Goal: Task Accomplishment & Management: Manage account settings

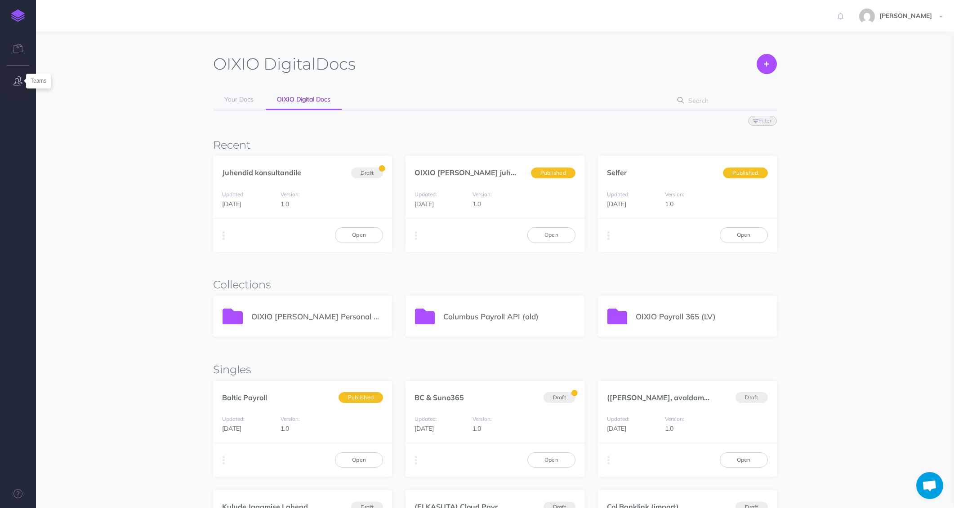
click at [16, 77] on icon "button" at bounding box center [17, 80] width 9 height 9
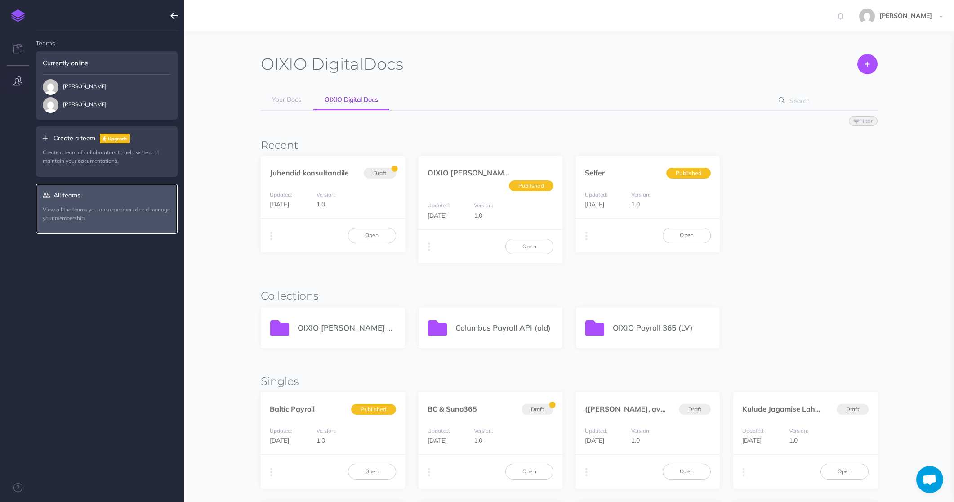
click at [93, 205] on p "View all the teams you are a member of and manage your membership." at bounding box center [107, 213] width 128 height 17
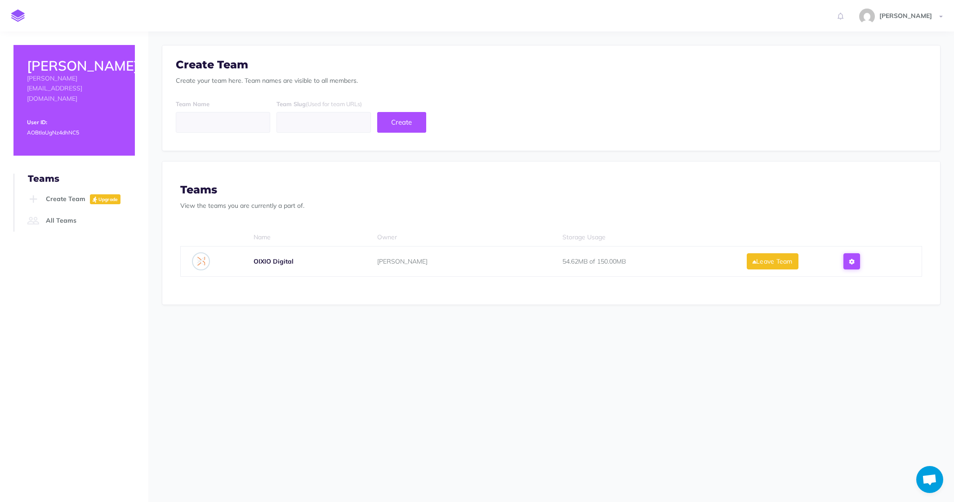
drag, startPoint x: 858, startPoint y: 260, endPoint x: 833, endPoint y: 270, distance: 26.8
click at [854, 260] on icon at bounding box center [851, 261] width 5 height 6
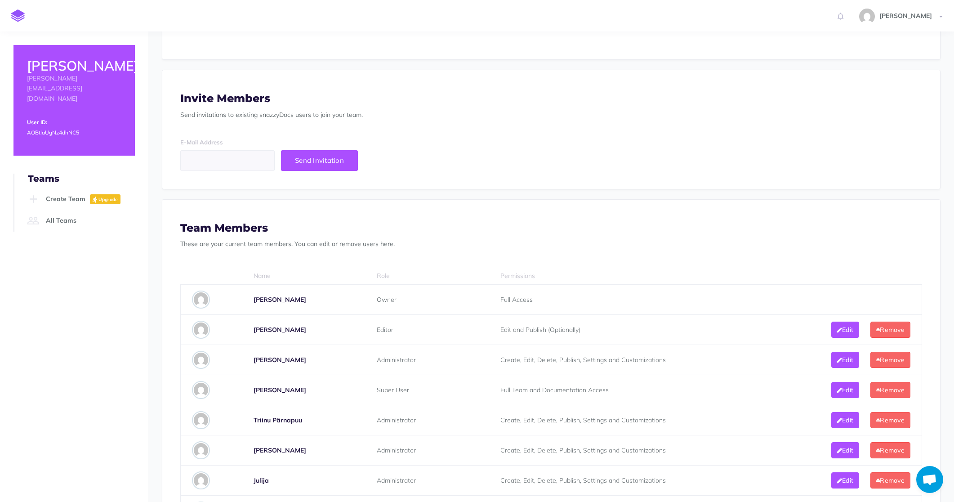
scroll to position [180, 0]
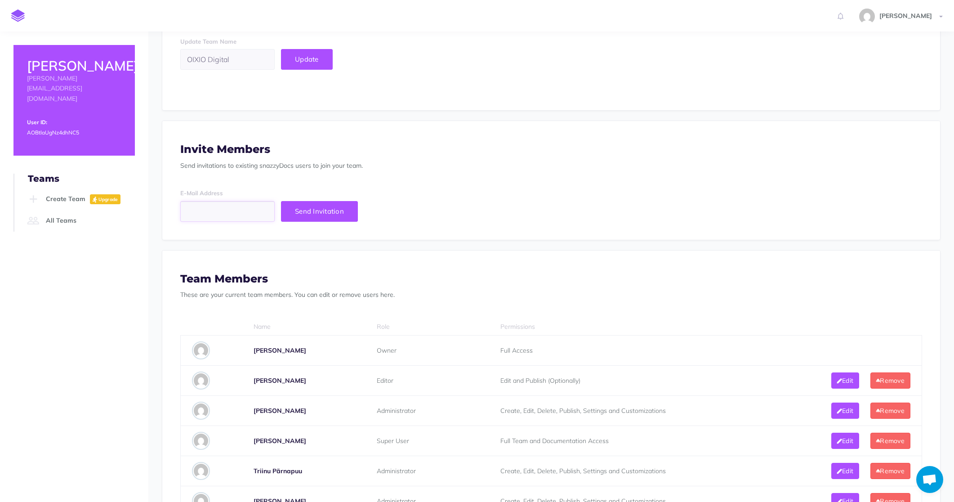
click at [206, 211] on input "email" at bounding box center [227, 211] width 94 height 21
paste input "kairi.lepparu@oixio.eu"
type input "kairi.lepparu@oixio.eu"
click at [321, 212] on span "Send Invitation" at bounding box center [319, 211] width 49 height 9
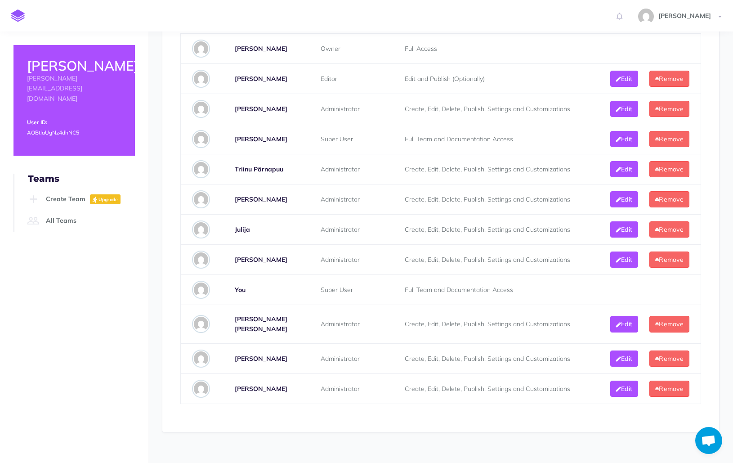
scroll to position [629, 0]
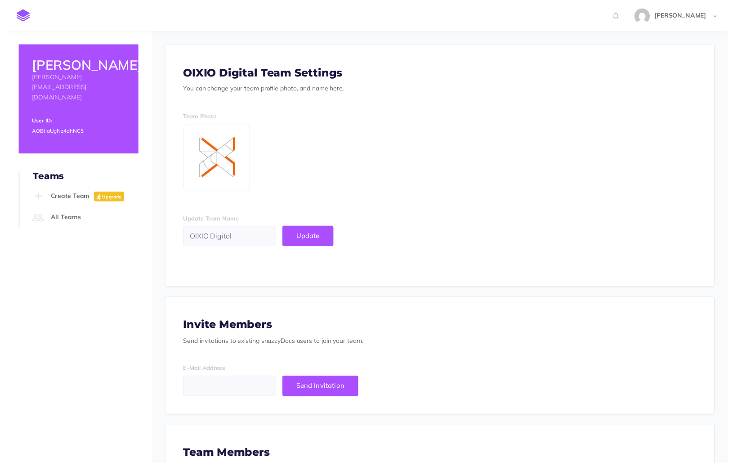
scroll to position [629, 0]
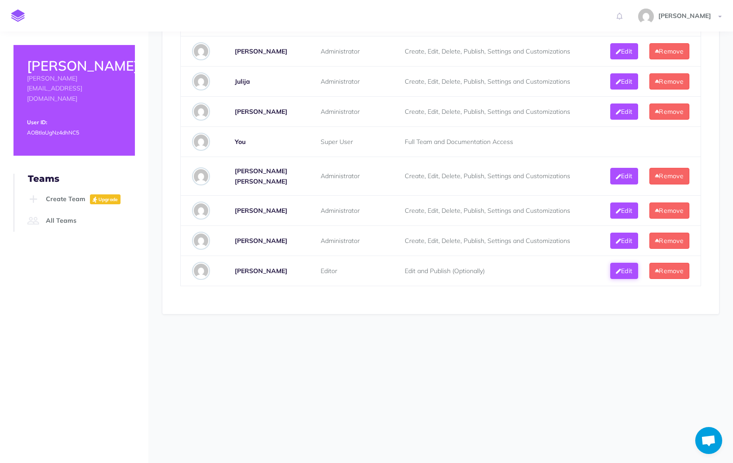
click at [626, 274] on button "Edit" at bounding box center [624, 271] width 28 height 16
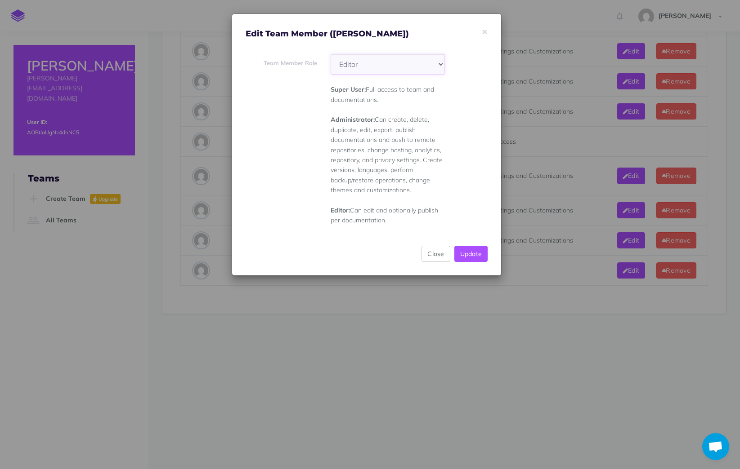
click at [436, 64] on select "Super User Administrator Editor" at bounding box center [387, 64] width 114 height 21
select select "admin"
click at [330, 54] on select "Super User Administrator Editor" at bounding box center [387, 64] width 114 height 21
click at [467, 256] on button "Update" at bounding box center [471, 254] width 34 height 16
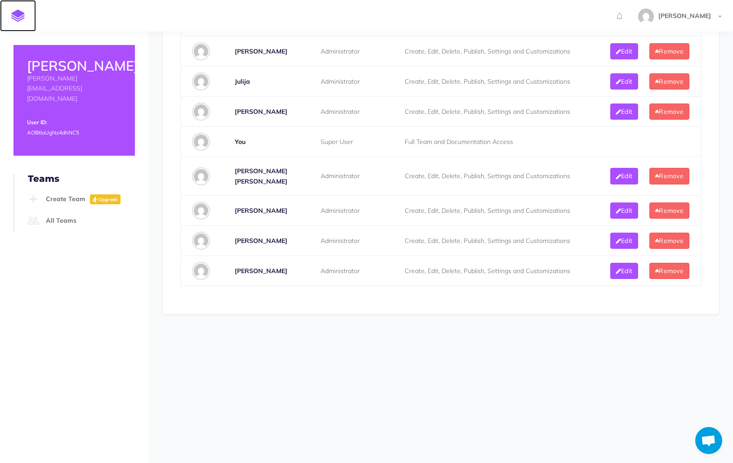
click at [18, 13] on img at bounding box center [17, 15] width 13 height 13
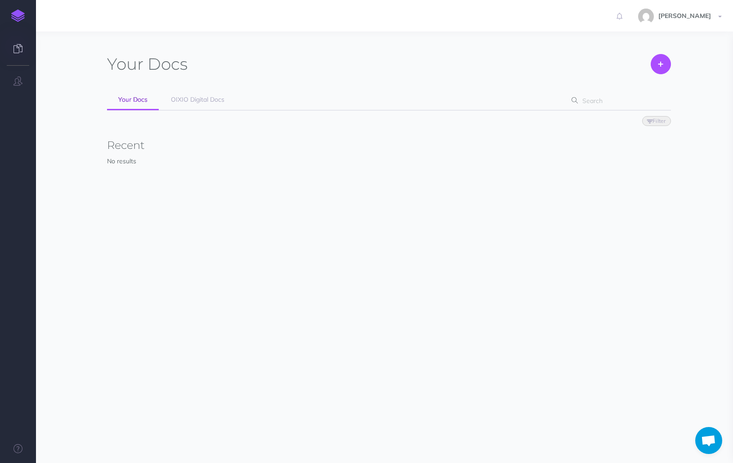
click at [18, 51] on icon at bounding box center [17, 48] width 9 height 9
click at [21, 48] on icon at bounding box center [17, 48] width 9 height 9
click at [208, 95] on link "OIXIO Digital Docs" at bounding box center [198, 100] width 76 height 20
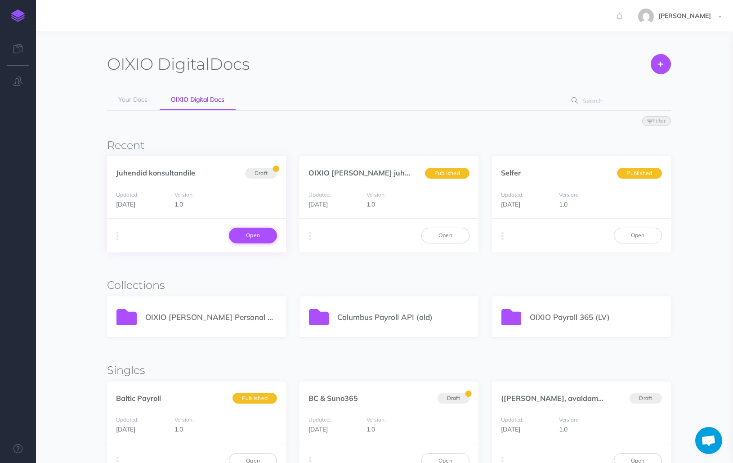
click at [250, 236] on link "Open" at bounding box center [253, 234] width 48 height 15
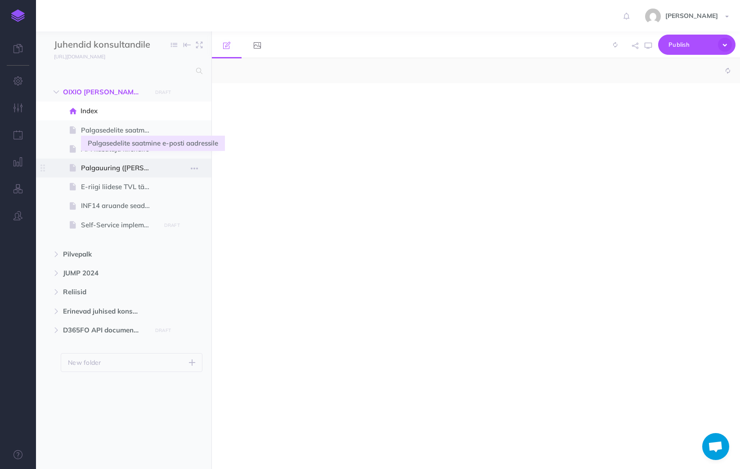
select select "null"
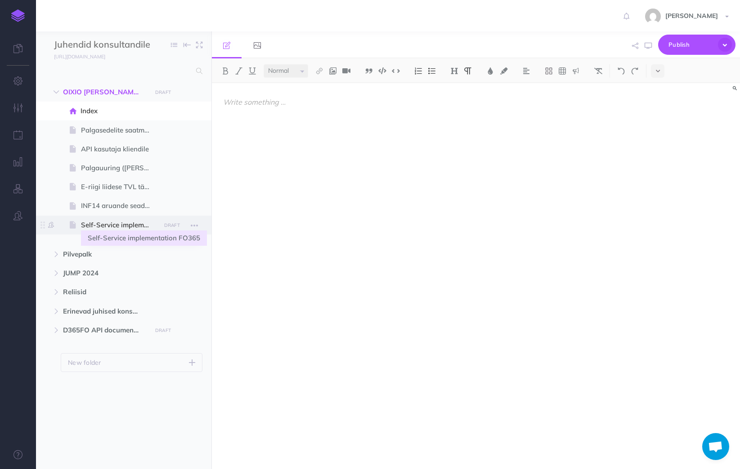
click at [116, 224] on span "Self-Service implementation FO365" at bounding box center [119, 225] width 76 height 11
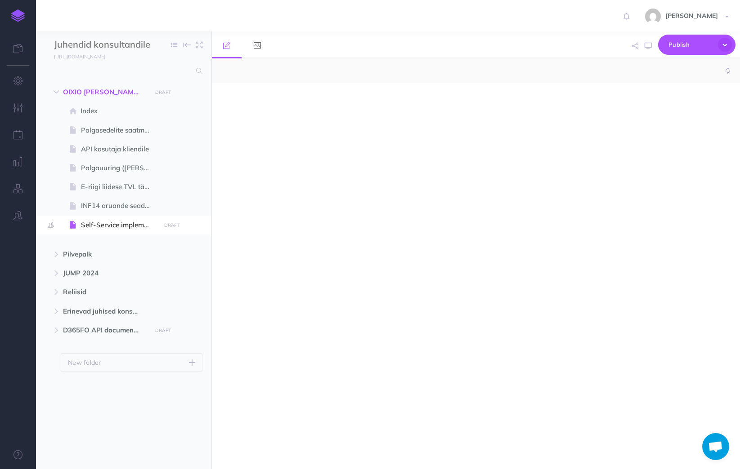
select select "null"
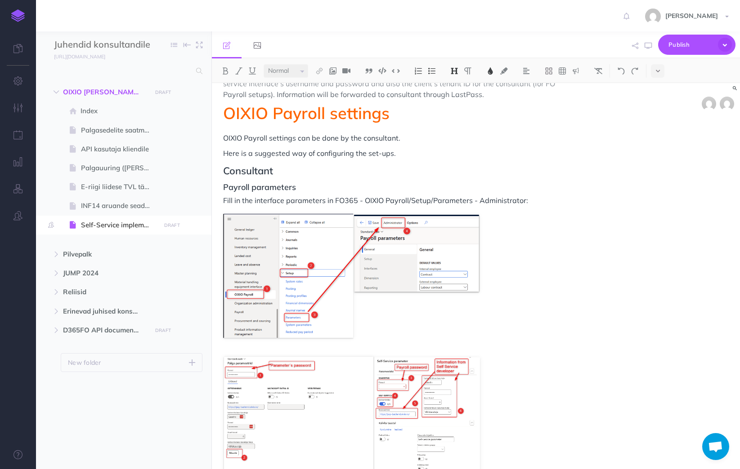
scroll to position [315, 0]
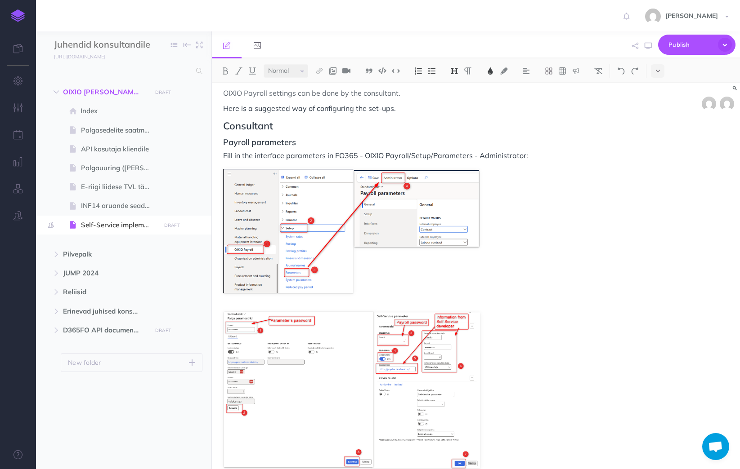
click at [737, 178] on div "SelfService implementation New account New account can be added only for those …" at bounding box center [476, 276] width 528 height 386
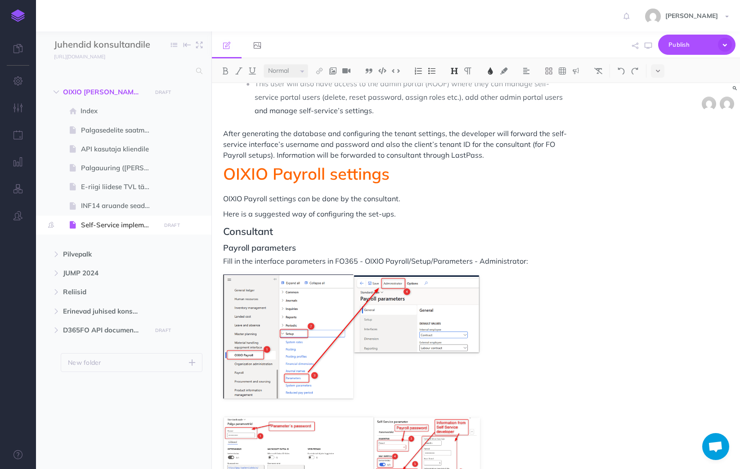
scroll to position [225, 0]
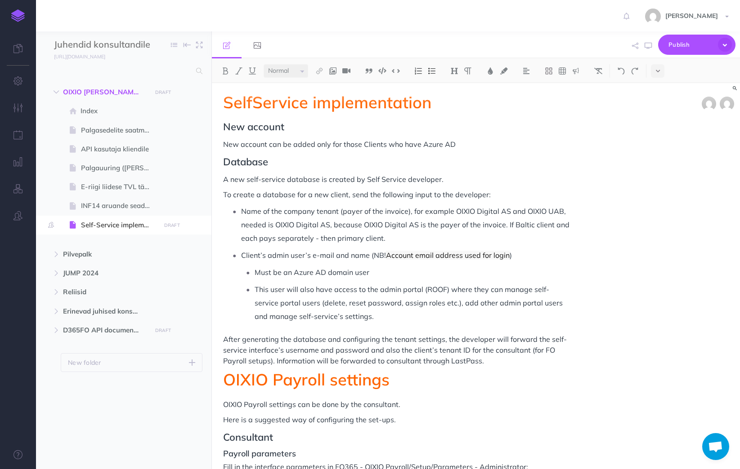
scroll to position [0, 0]
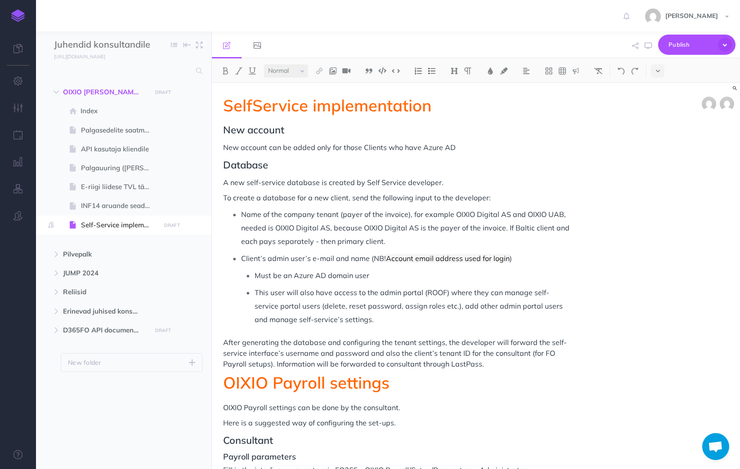
click at [657, 237] on div "SelfService implementation New account New account can be added only for those …" at bounding box center [476, 276] width 528 height 386
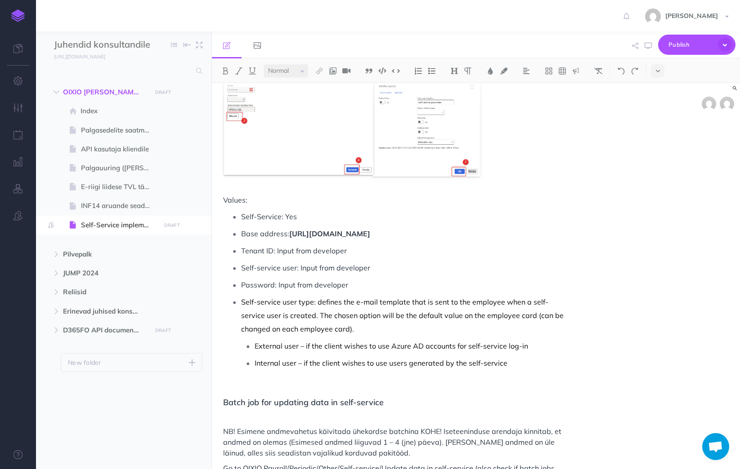
scroll to position [495, 0]
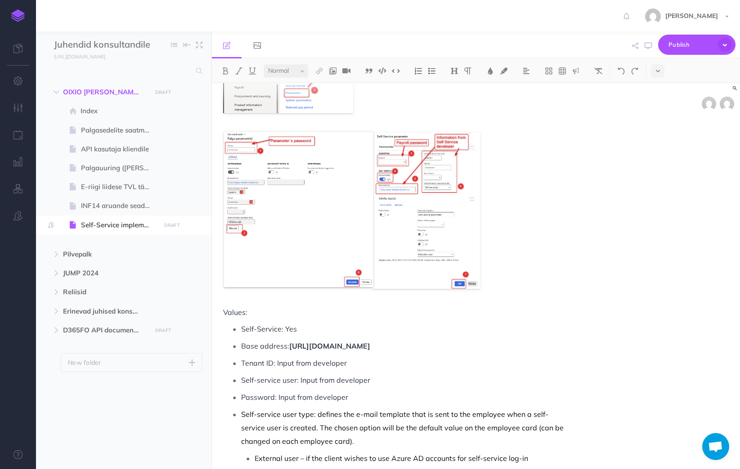
drag, startPoint x: 731, startPoint y: 282, endPoint x: 664, endPoint y: 379, distance: 117.8
click at [721, 323] on div "SelfService implementation New account New account can be added only for those …" at bounding box center [476, 276] width 528 height 386
